Goal: Transaction & Acquisition: Purchase product/service

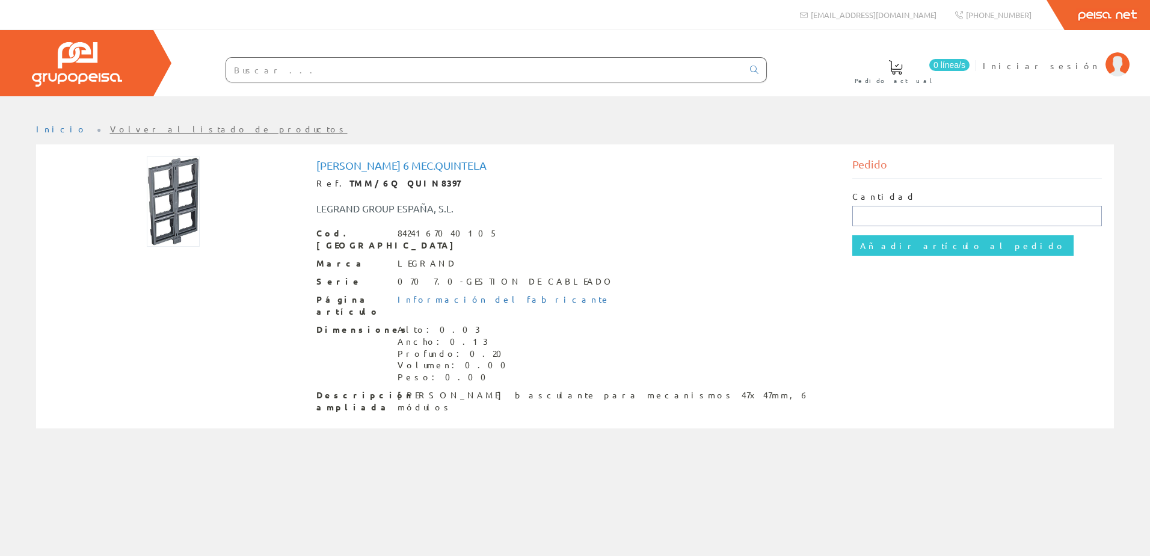
click at [869, 215] on input "text" at bounding box center [978, 216] width 250 height 20
type input "5"
click at [909, 250] on input "Añadir artículo al pedido" at bounding box center [963, 245] width 221 height 20
drag, startPoint x: 884, startPoint y: 218, endPoint x: 827, endPoint y: 216, distance: 56.6
click at [827, 216] on div "Marco Basculante 6 Mec.quintela Ref. TMM/6Q QUIN8397 LEGRAND GROUP ESPAÑA, S.L.…" at bounding box center [575, 287] width 1072 height 263
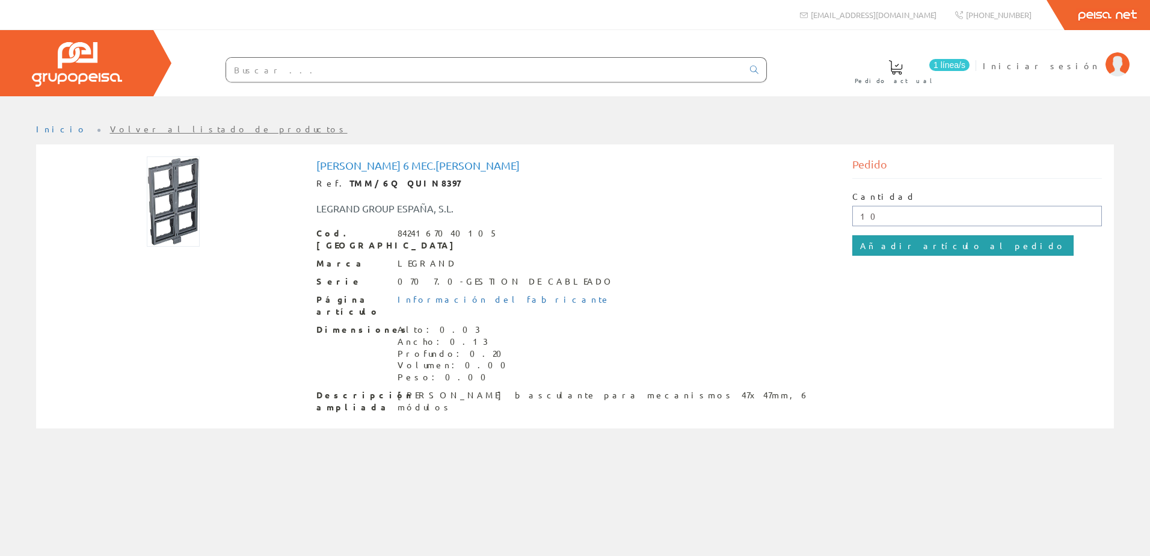
type input "10"
click at [934, 241] on input "Añadir artículo al pedido" at bounding box center [963, 245] width 221 height 20
